Goal: Task Accomplishment & Management: Use online tool/utility

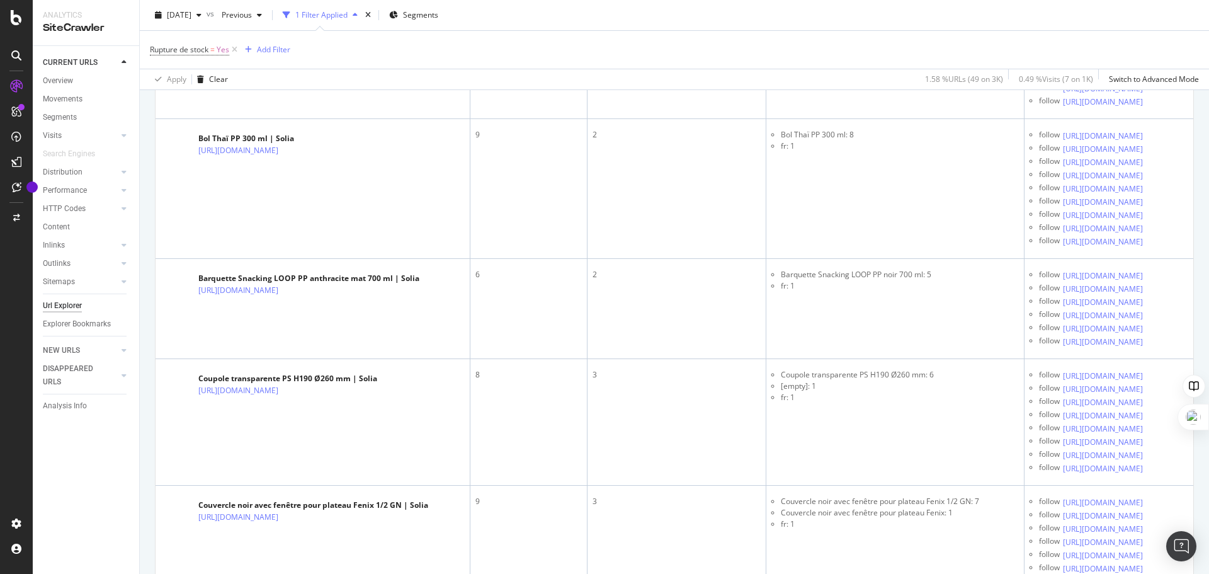
scroll to position [1259, 0]
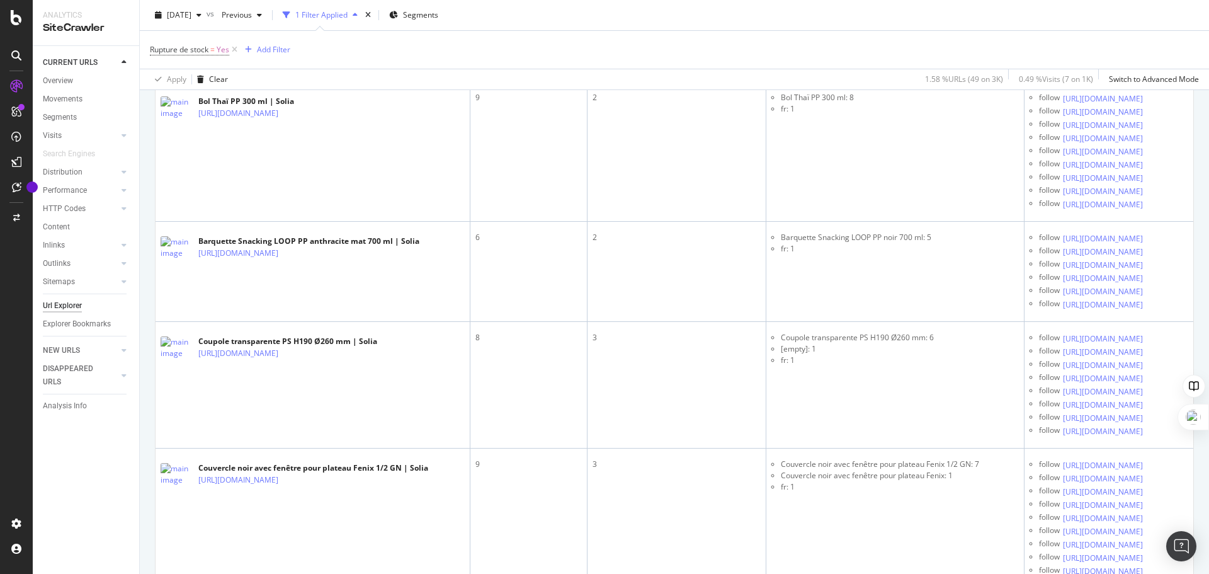
click at [291, 30] on icon at bounding box center [287, 27] width 8 height 8
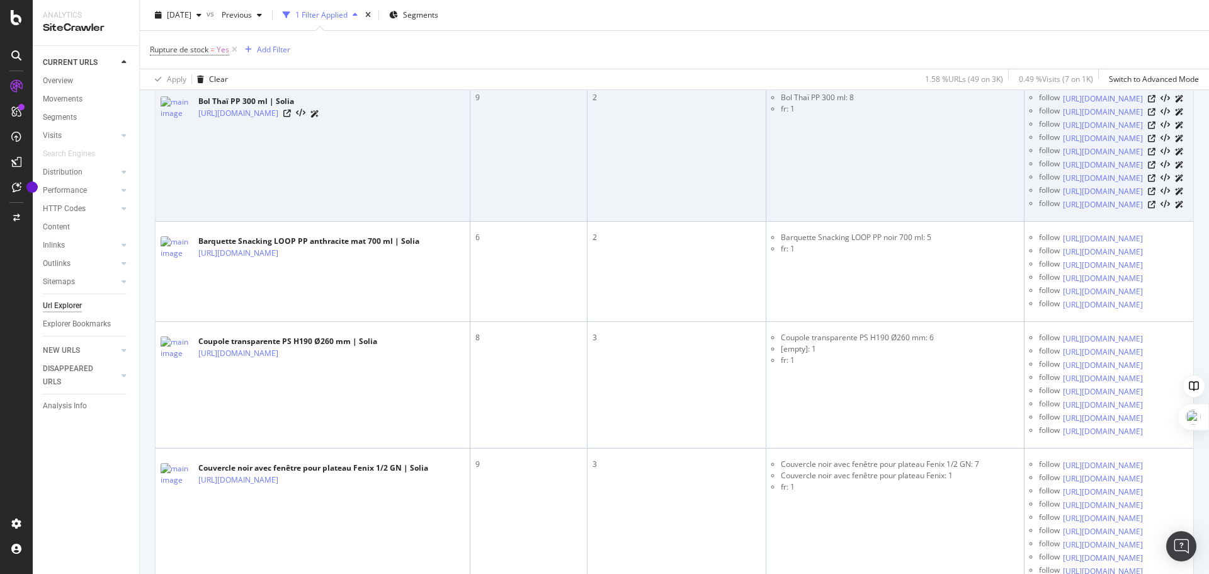
click at [319, 120] on div "[URL][DOMAIN_NAME]" at bounding box center [258, 113] width 121 height 13
click at [291, 117] on icon at bounding box center [287, 114] width 8 height 8
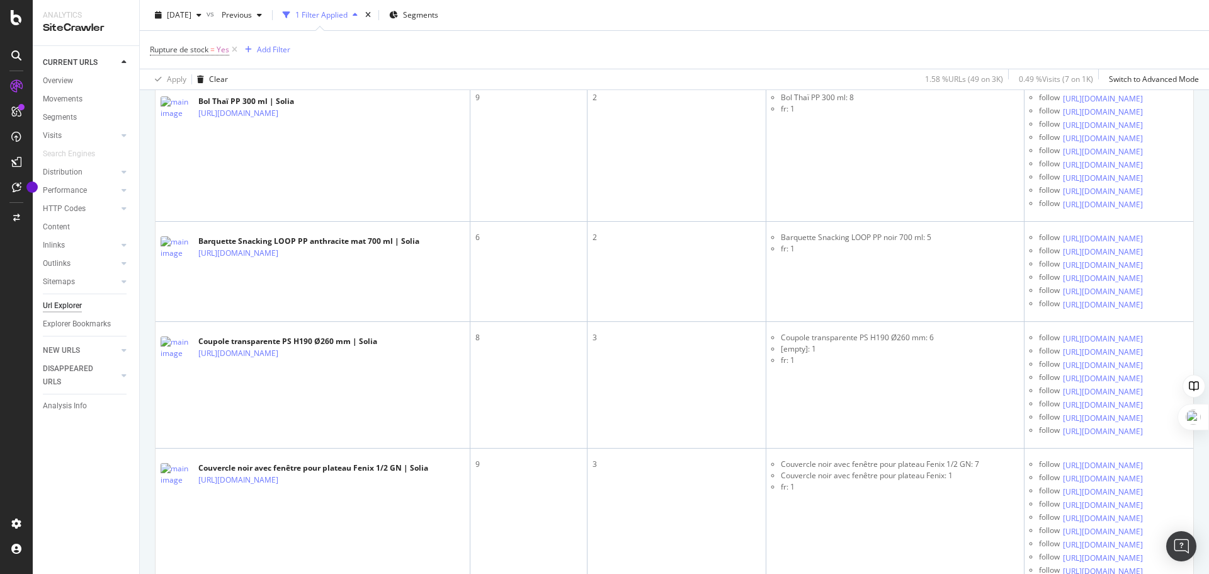
click at [291, 30] on icon at bounding box center [287, 27] width 8 height 8
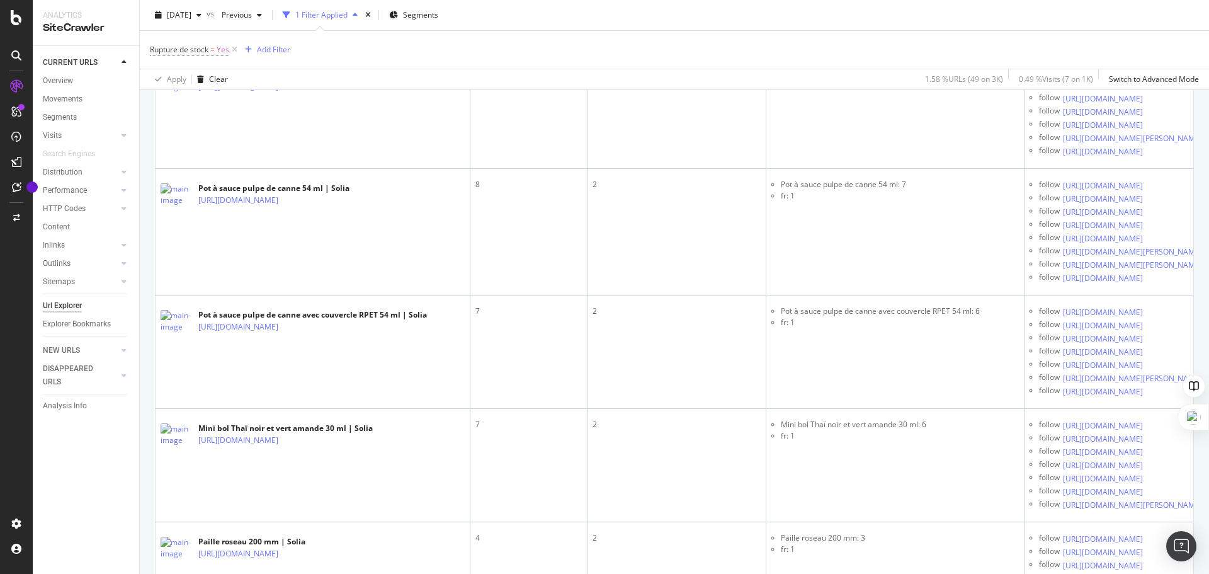
scroll to position [459, 0]
